Goal: Transaction & Acquisition: Purchase product/service

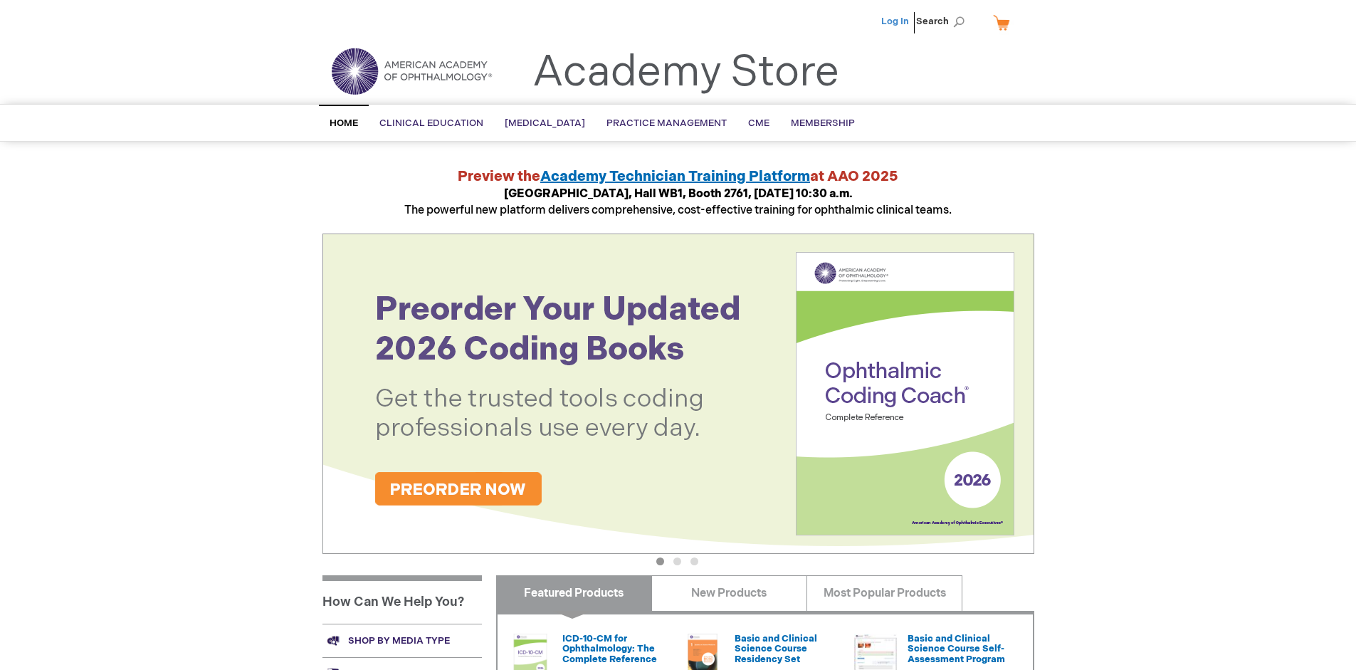
click at [896, 21] on link "Log In" at bounding box center [896, 21] width 28 height 11
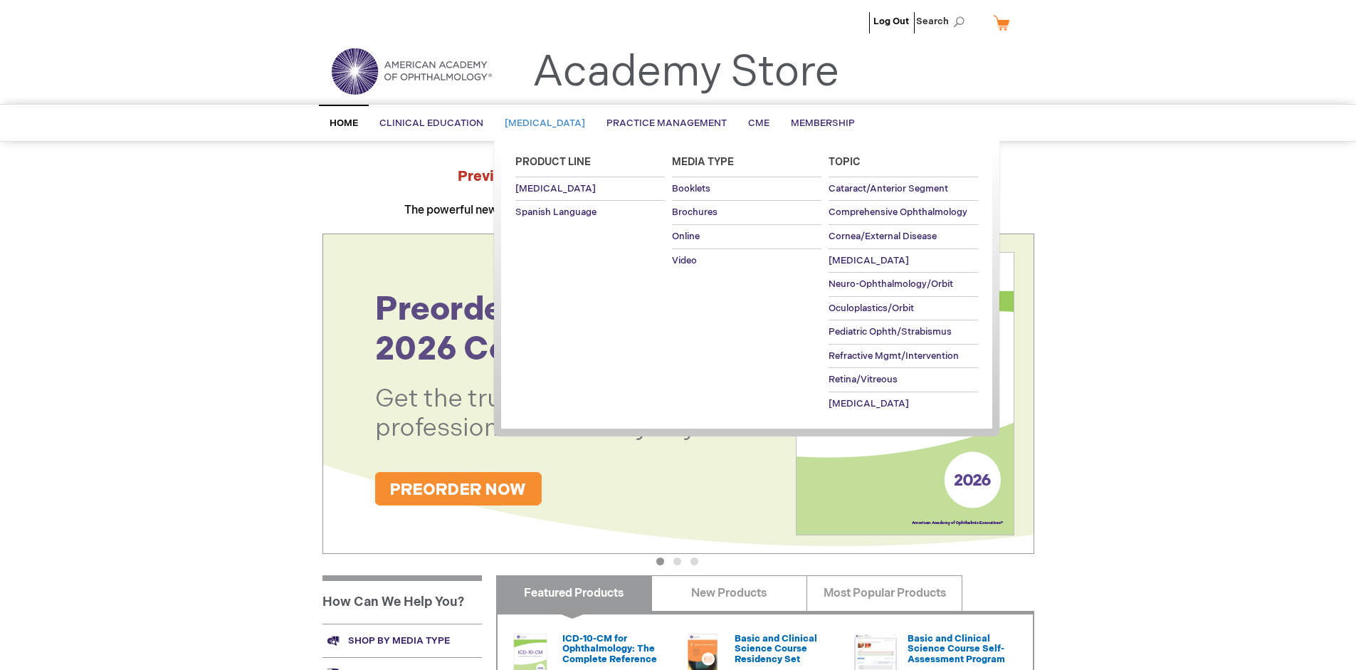
click at [550, 123] on span "Patient Education" at bounding box center [545, 122] width 80 height 11
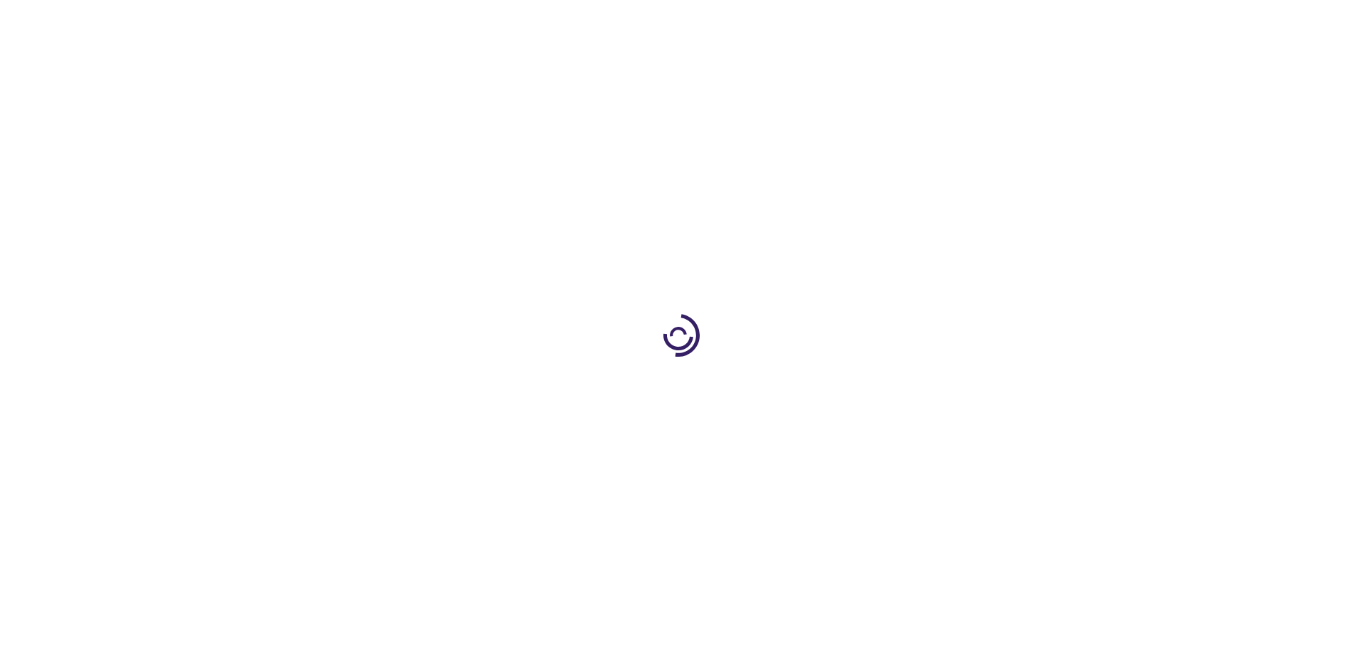
click at [898, 385] on span "Add to Cart" at bounding box center [891, 384] width 58 height 14
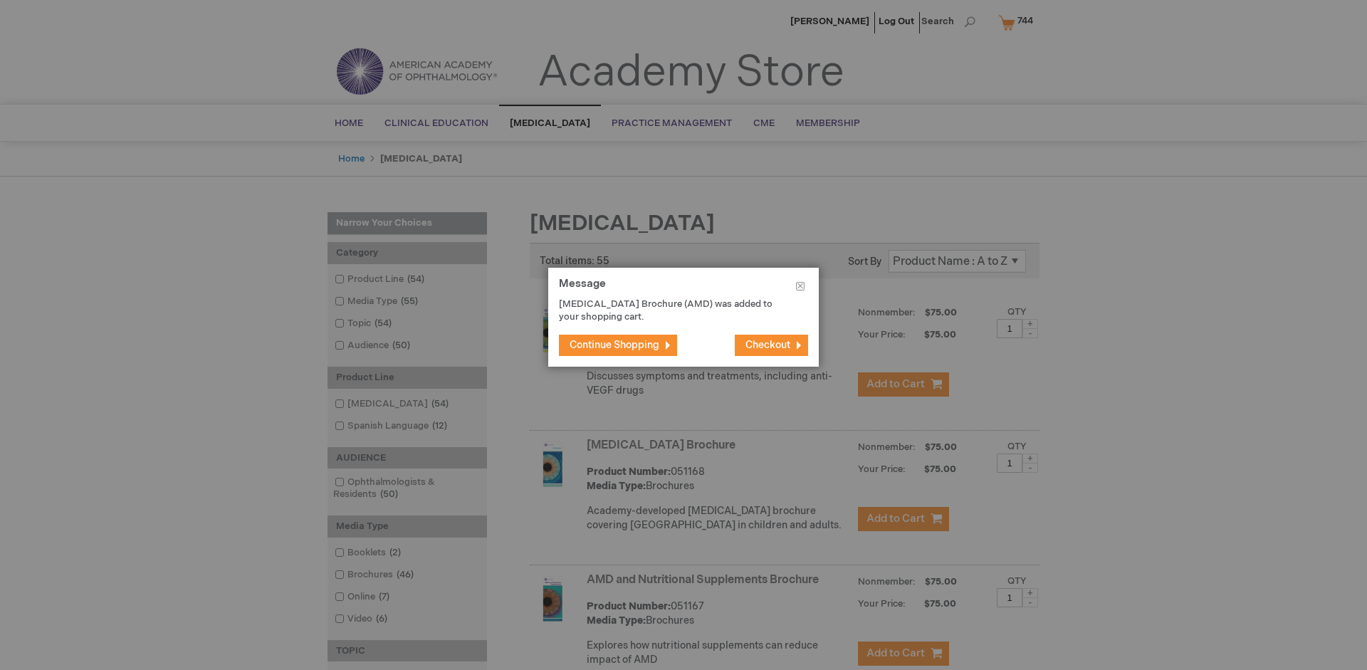
click at [614, 345] on span "Continue Shopping" at bounding box center [615, 345] width 90 height 12
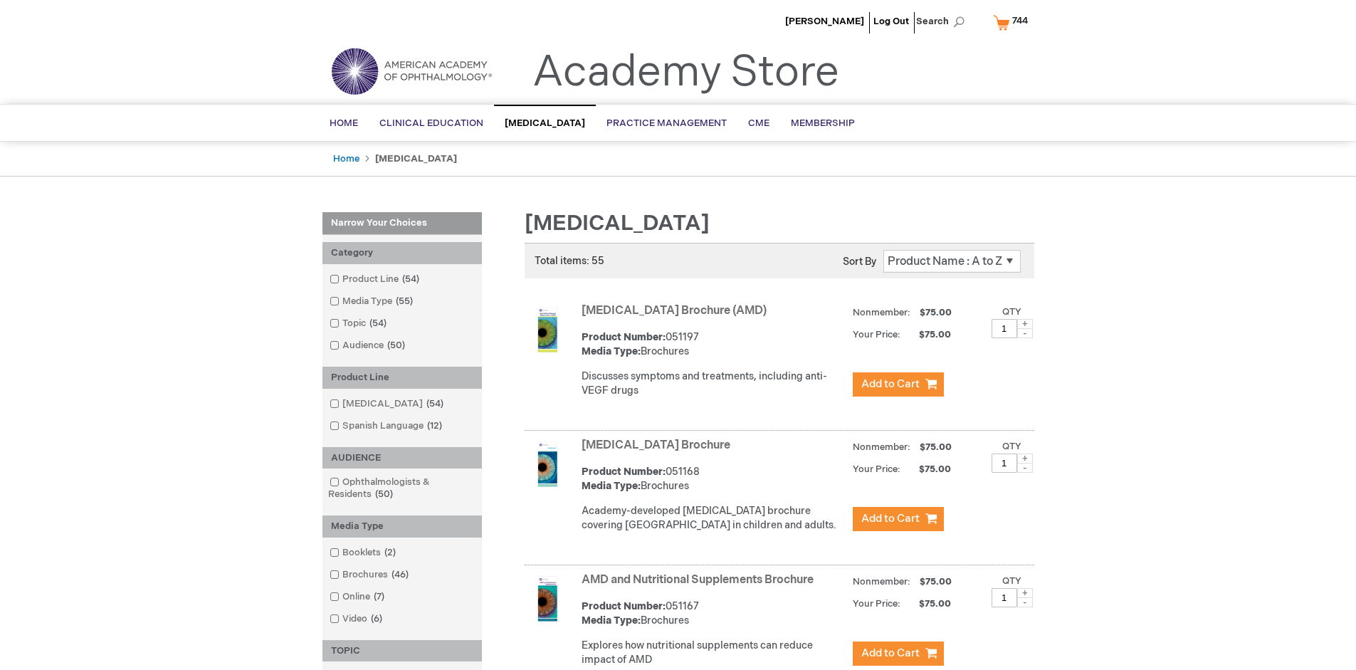
click at [701, 587] on link "AMD and Nutritional Supplements Brochure" at bounding box center [698, 580] width 232 height 14
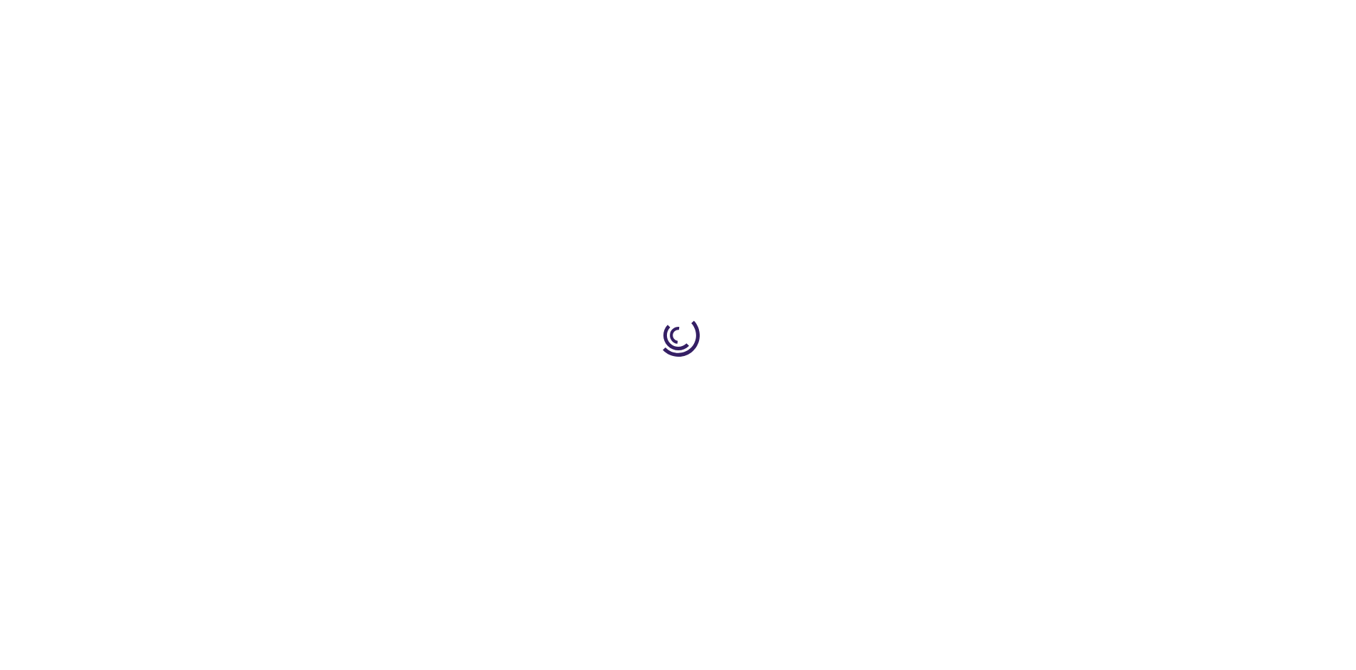
type input "1"
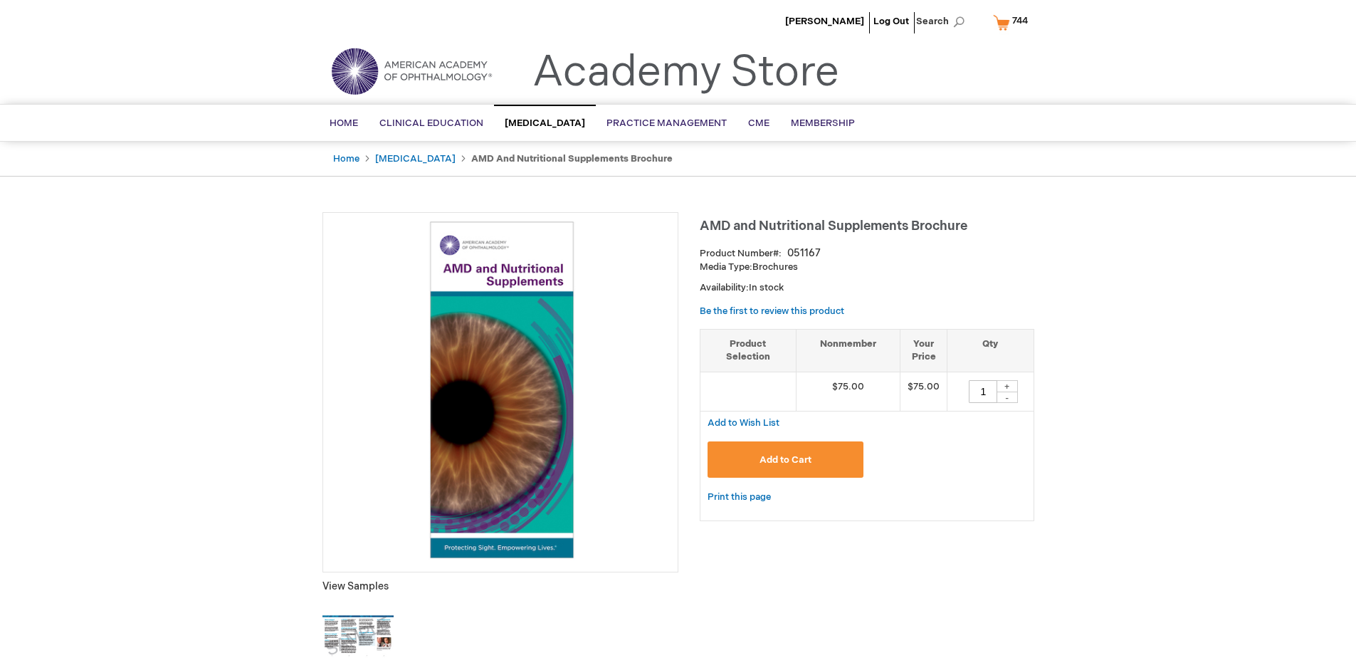
click at [785, 459] on span "Add to Cart" at bounding box center [786, 459] width 52 height 11
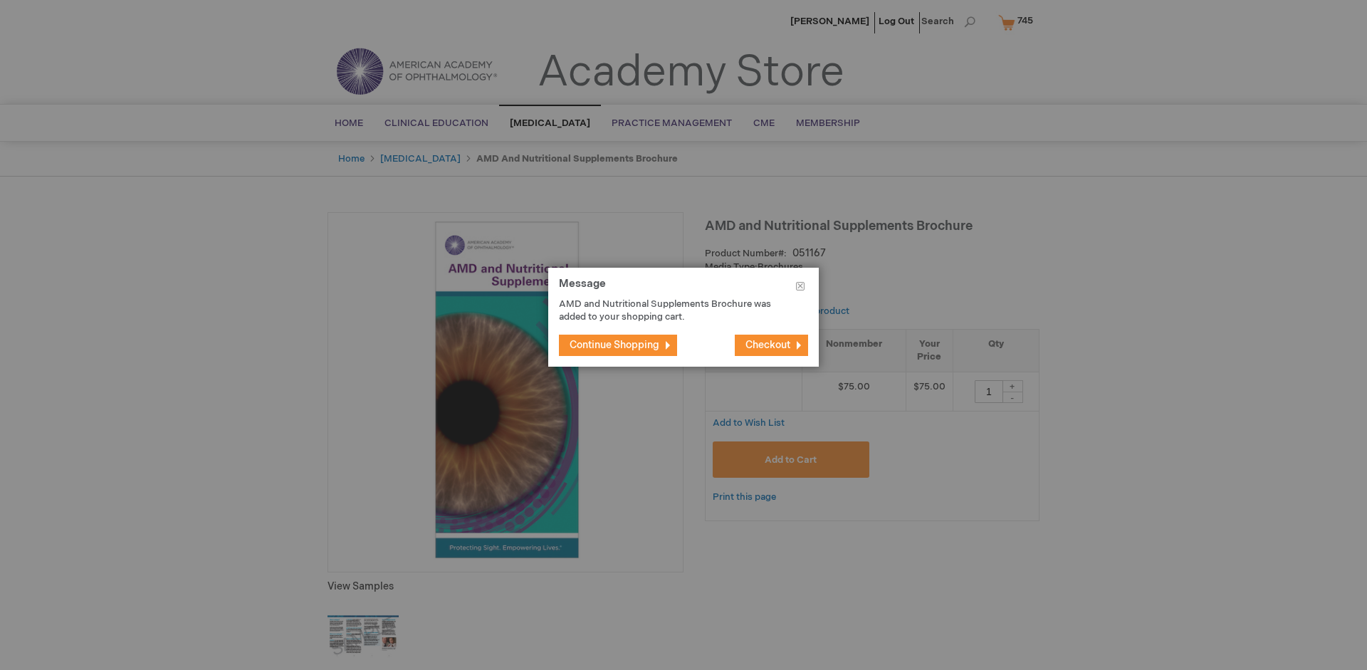
click at [614, 345] on span "Continue Shopping" at bounding box center [615, 345] width 90 height 12
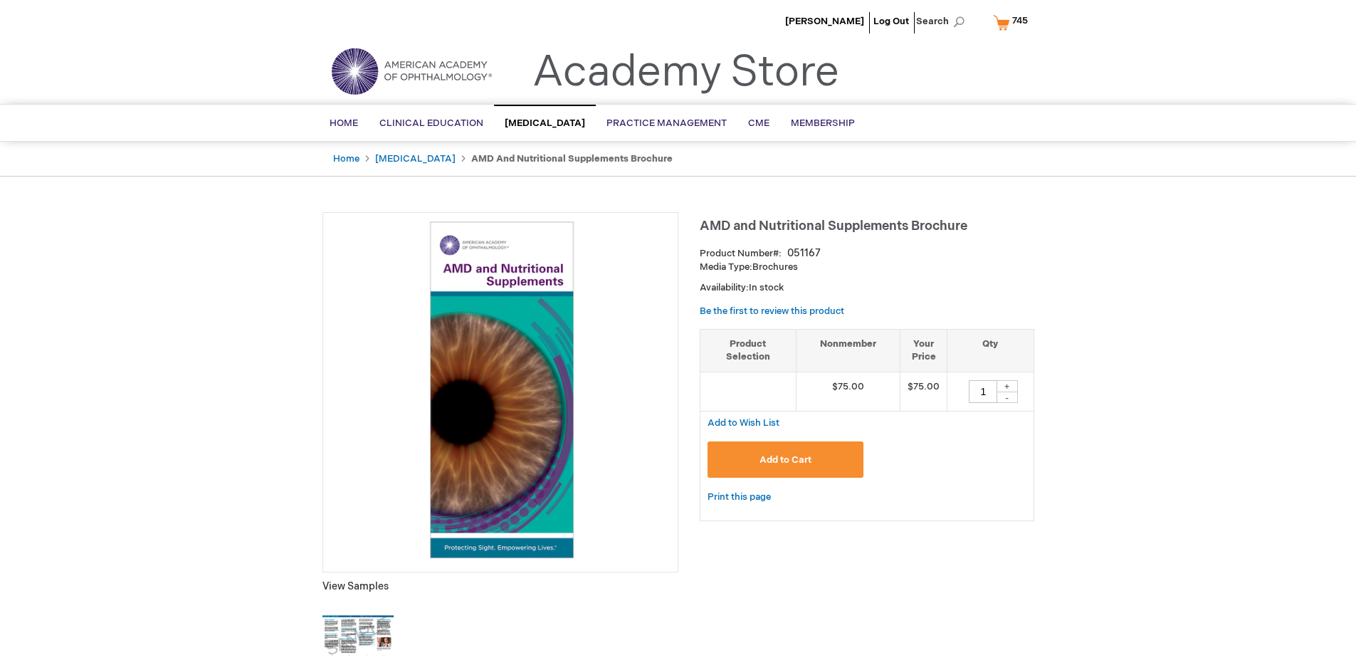
click at [1013, 22] on span "745" at bounding box center [1021, 20] width 16 height 11
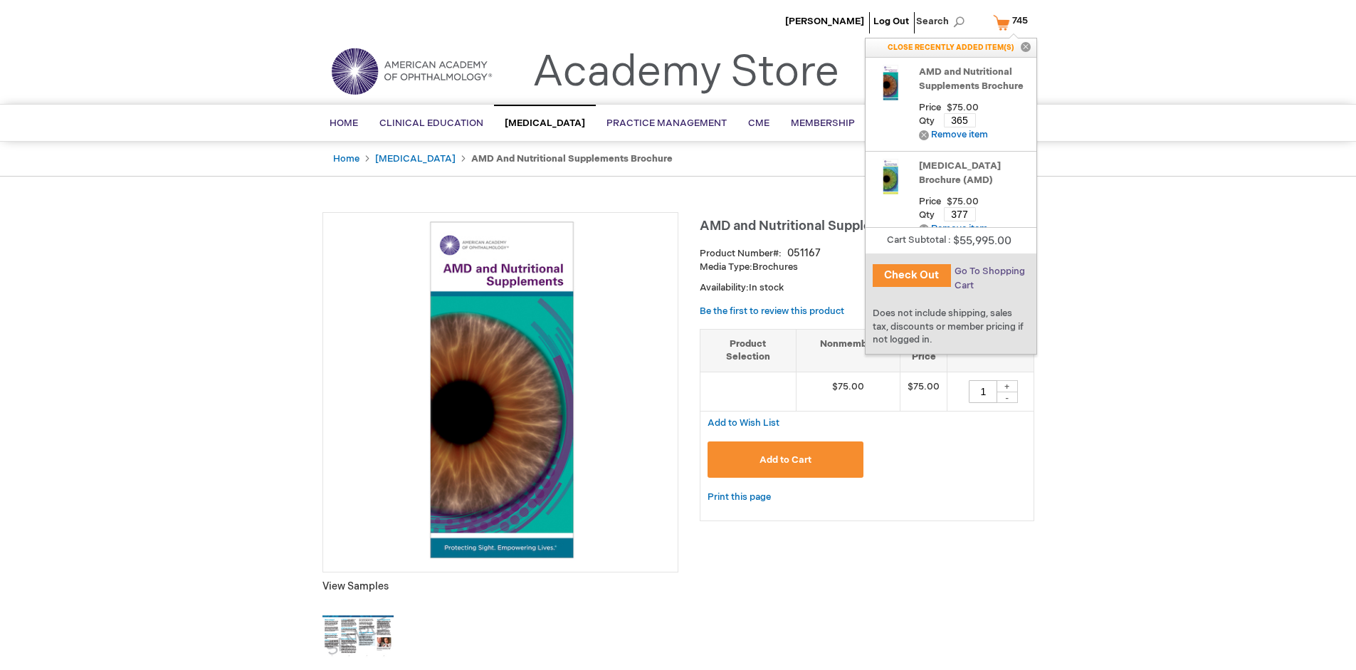
click at [989, 271] on span "Go To Shopping Cart" at bounding box center [990, 279] width 70 height 26
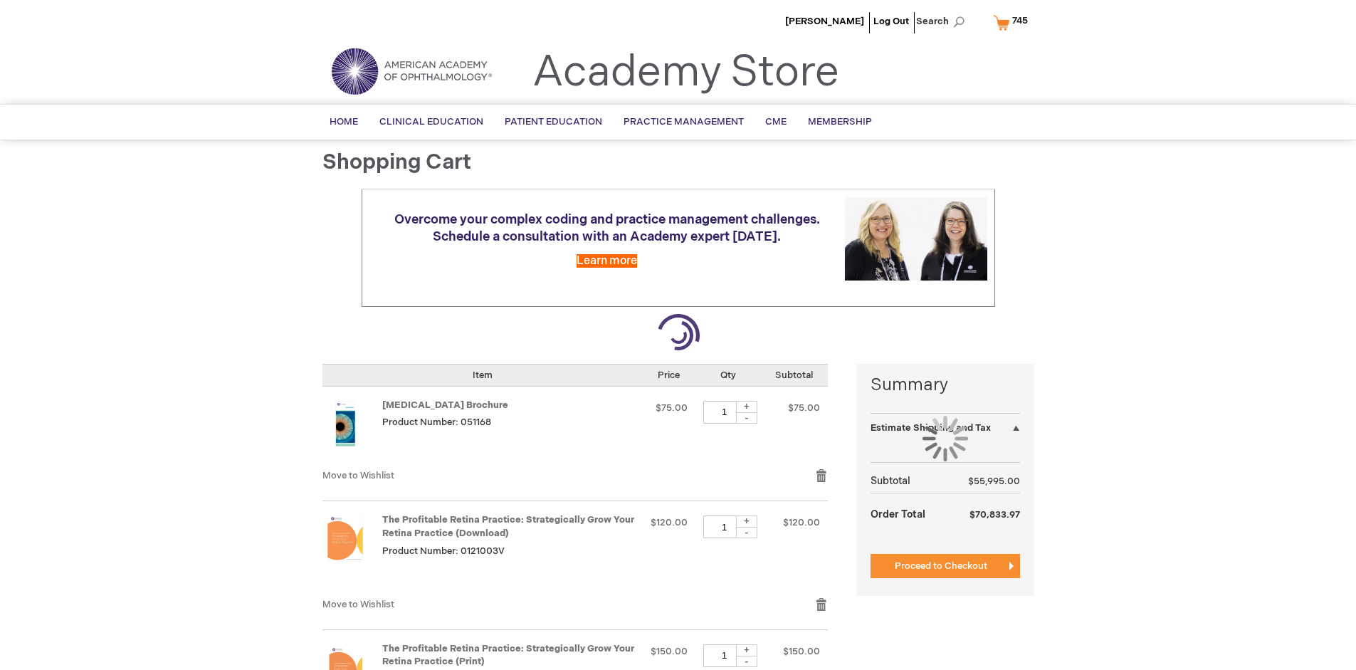
select select "US"
select select "41"
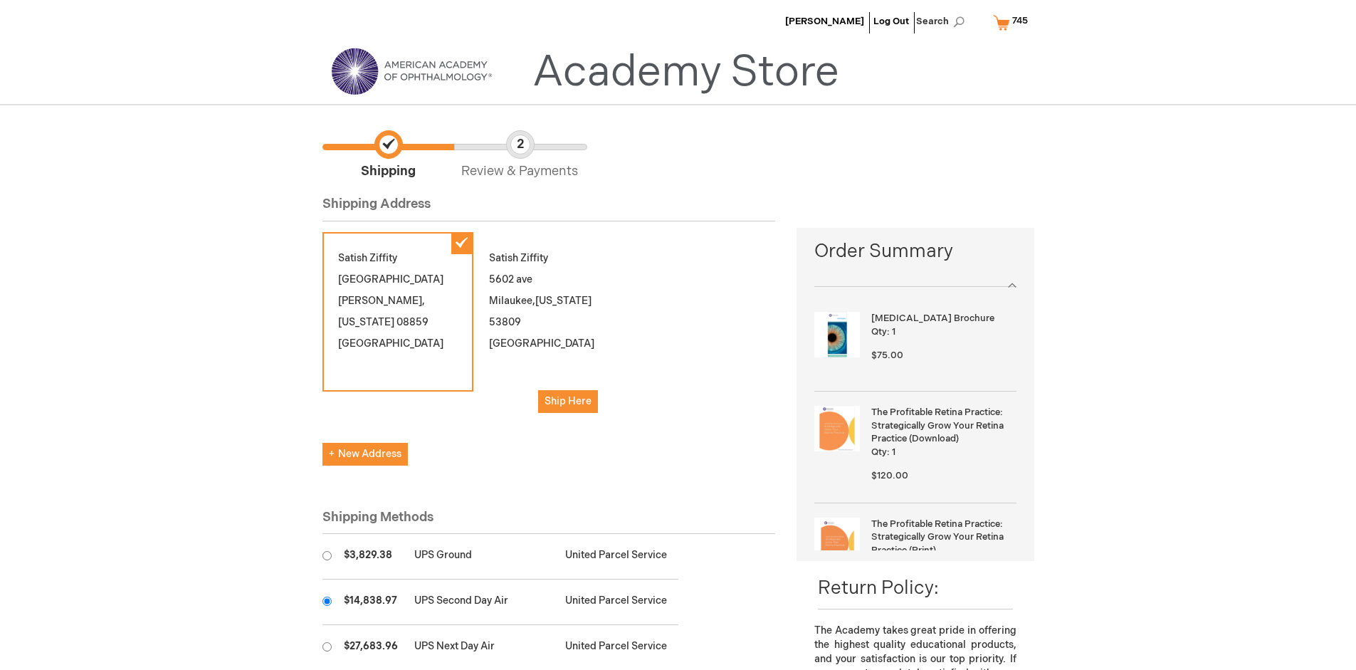
click at [327, 601] on input "radio" at bounding box center [327, 601] width 9 height 9
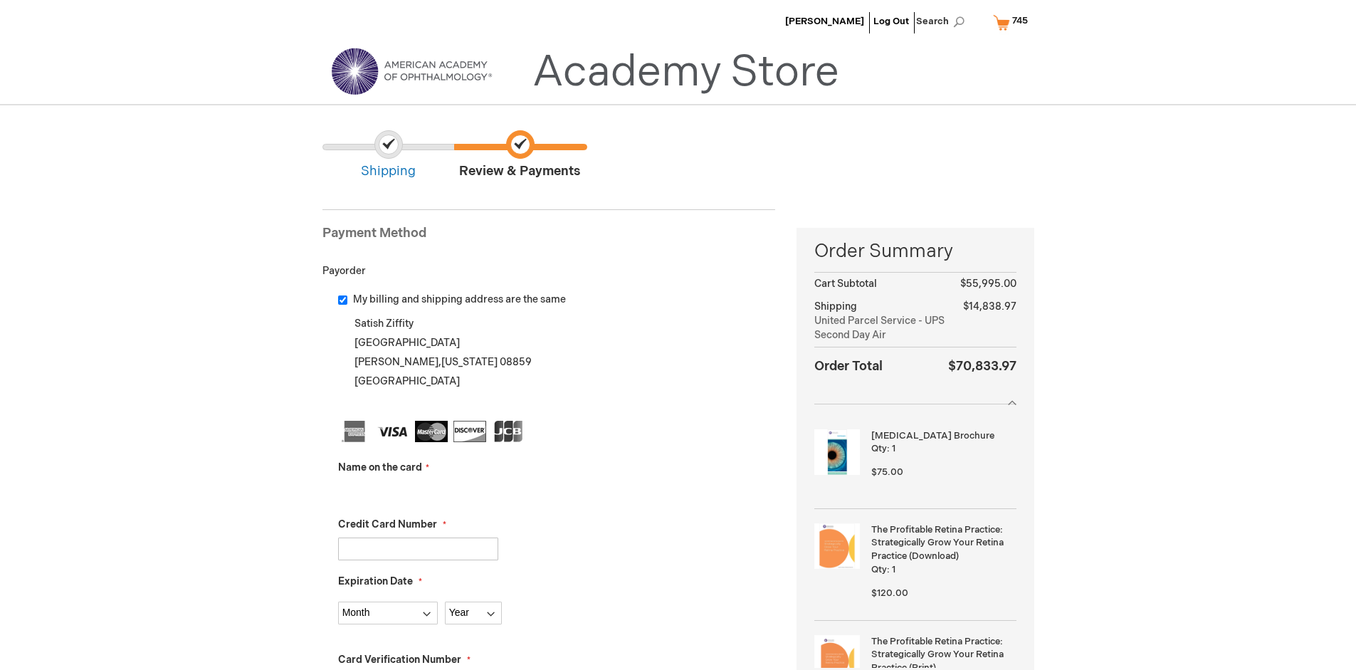
click at [418, 491] on input "Name on the card" at bounding box center [418, 492] width 160 height 23
